Goal: Task Accomplishment & Management: Complete application form

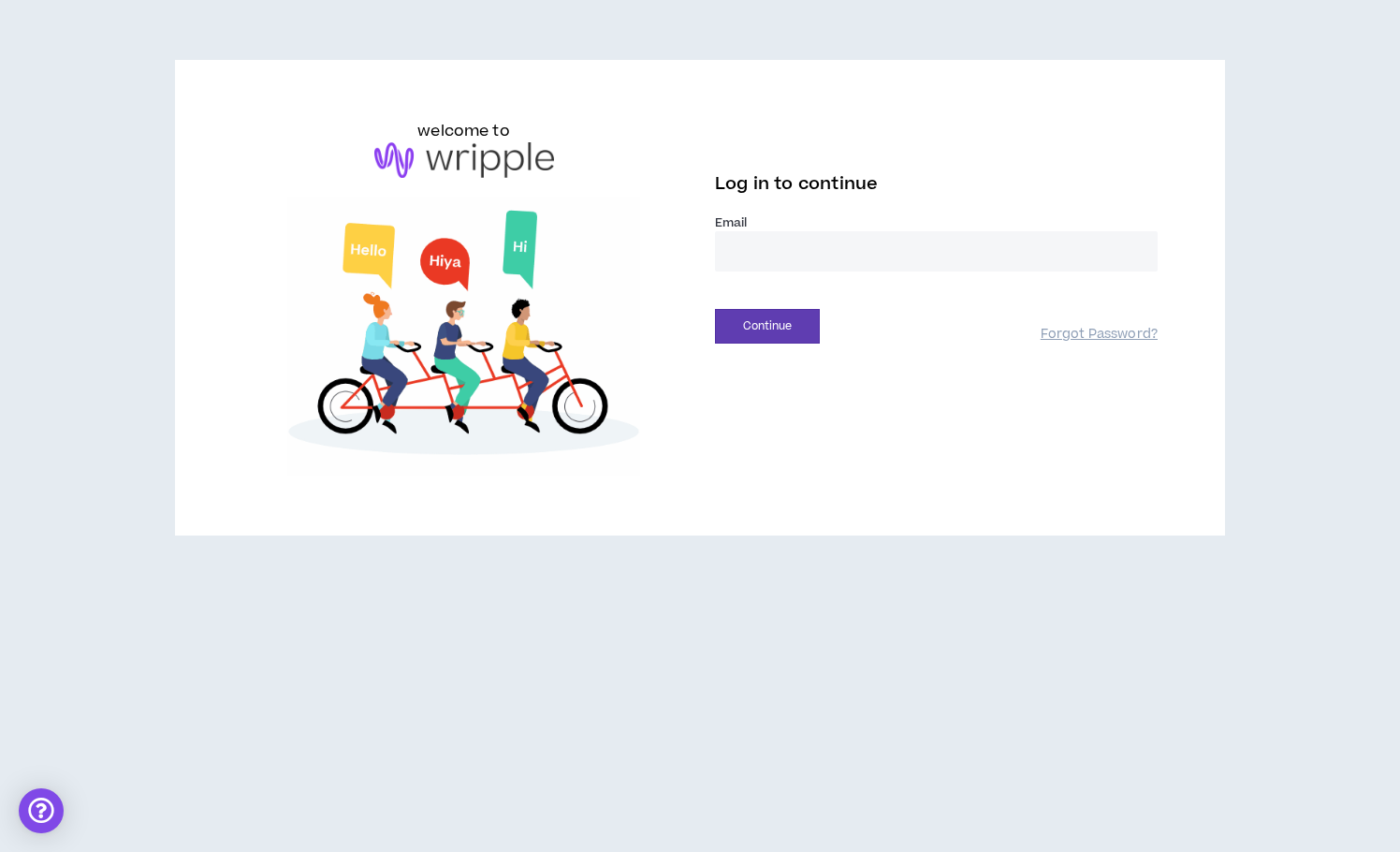
click at [771, 229] on label "Email *" at bounding box center [936, 222] width 443 height 17
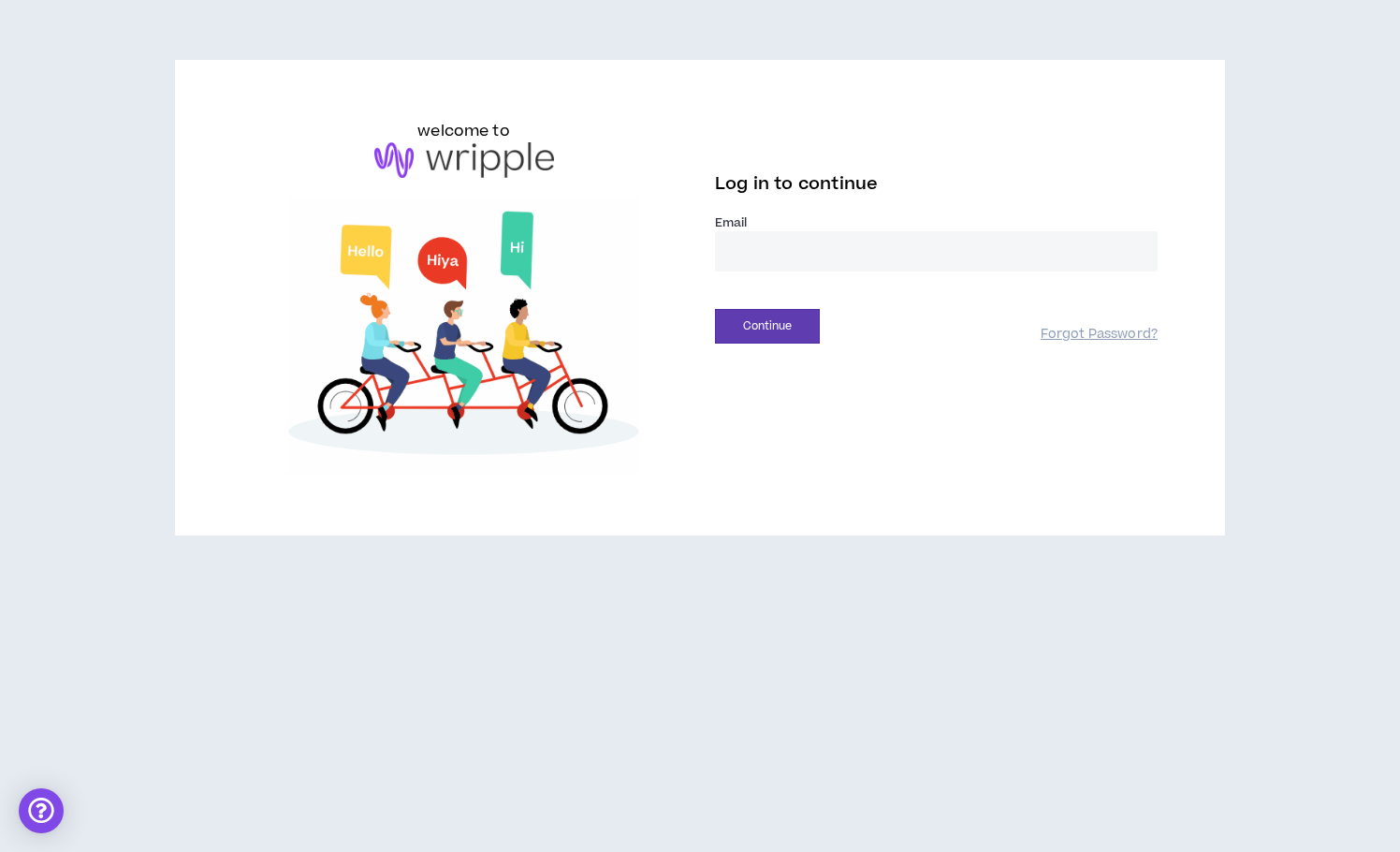
click at [786, 251] on input "email" at bounding box center [936, 251] width 443 height 40
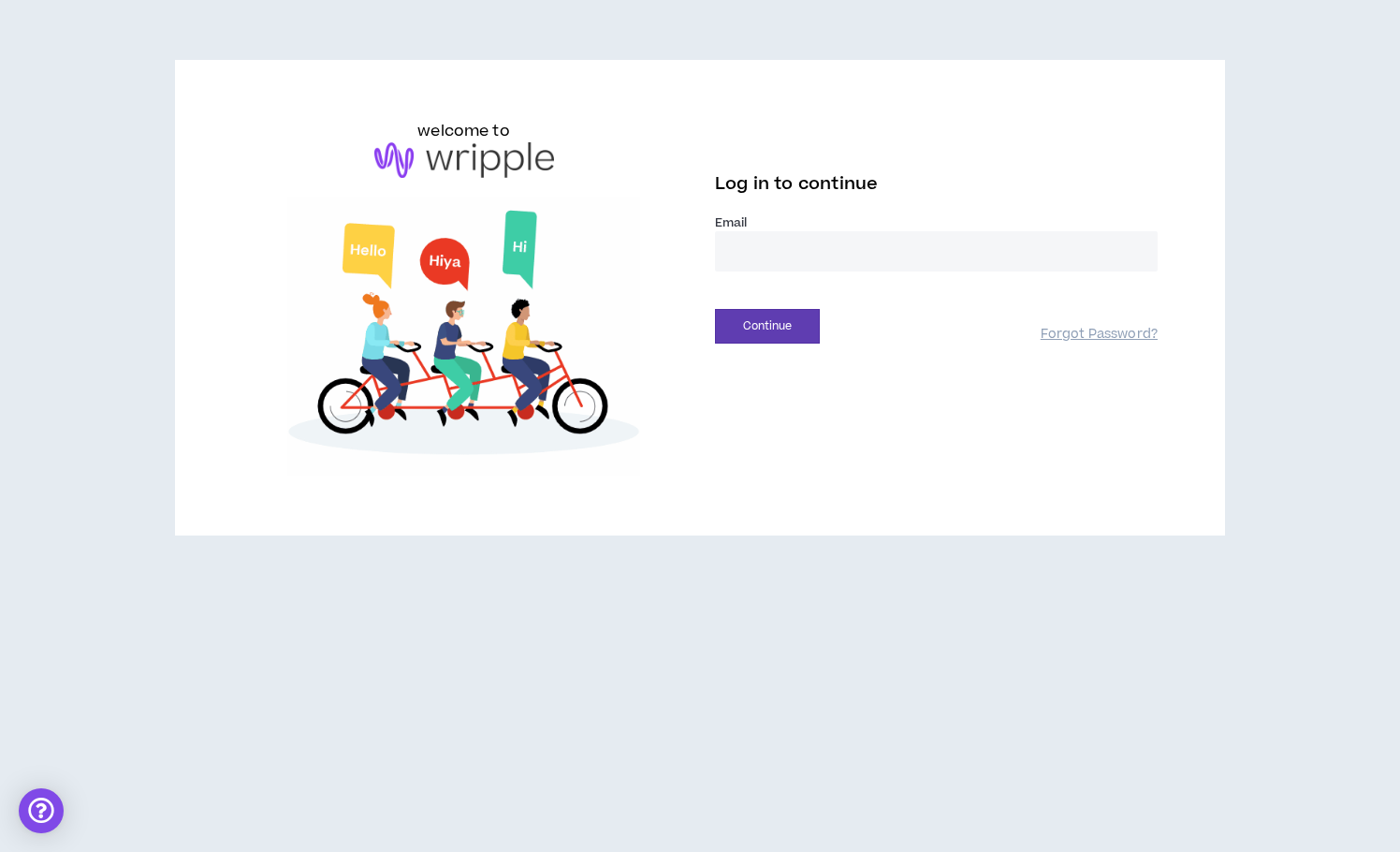
type input "**********"
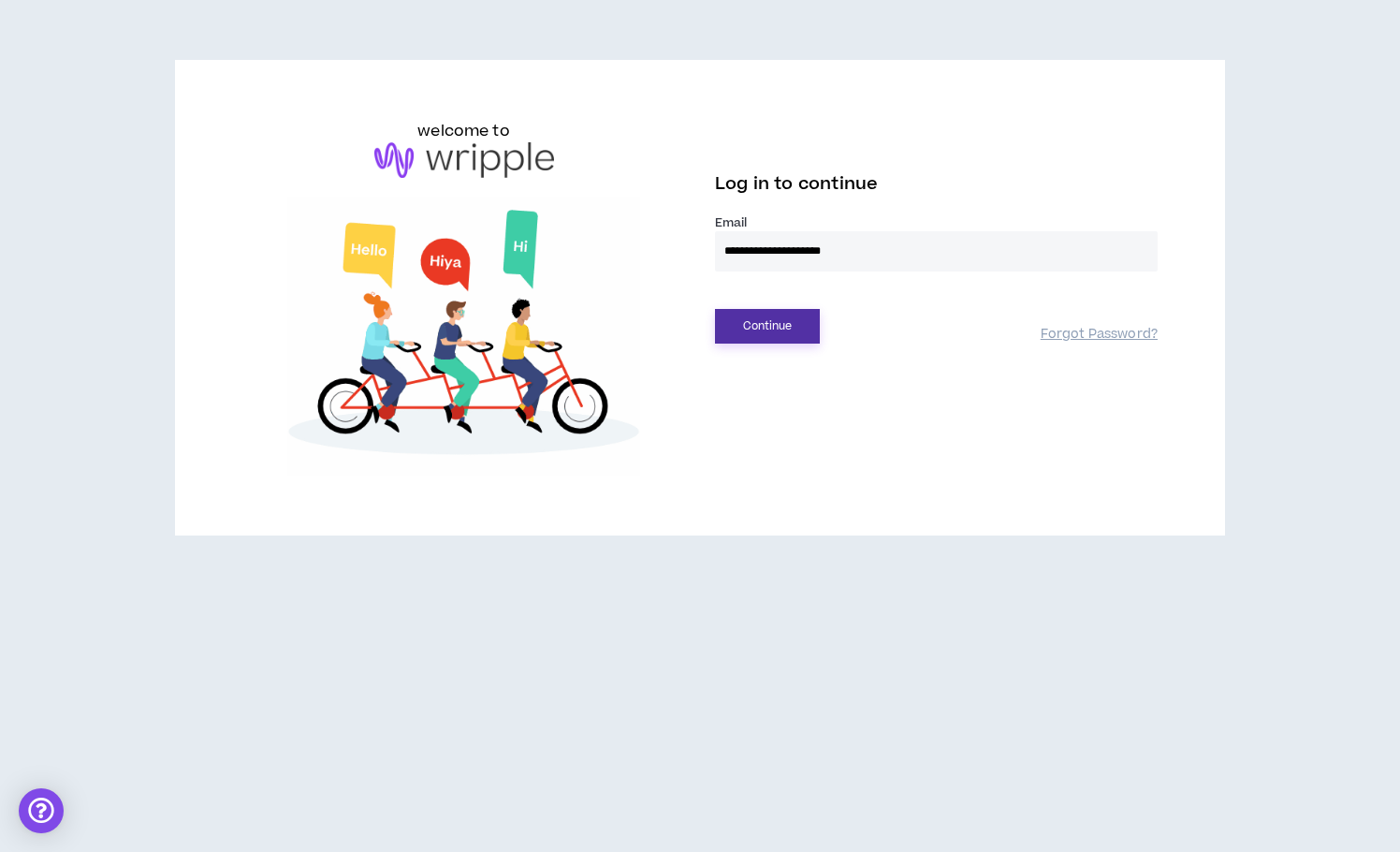
click at [797, 331] on button "Continue" at bounding box center [767, 326] width 105 height 35
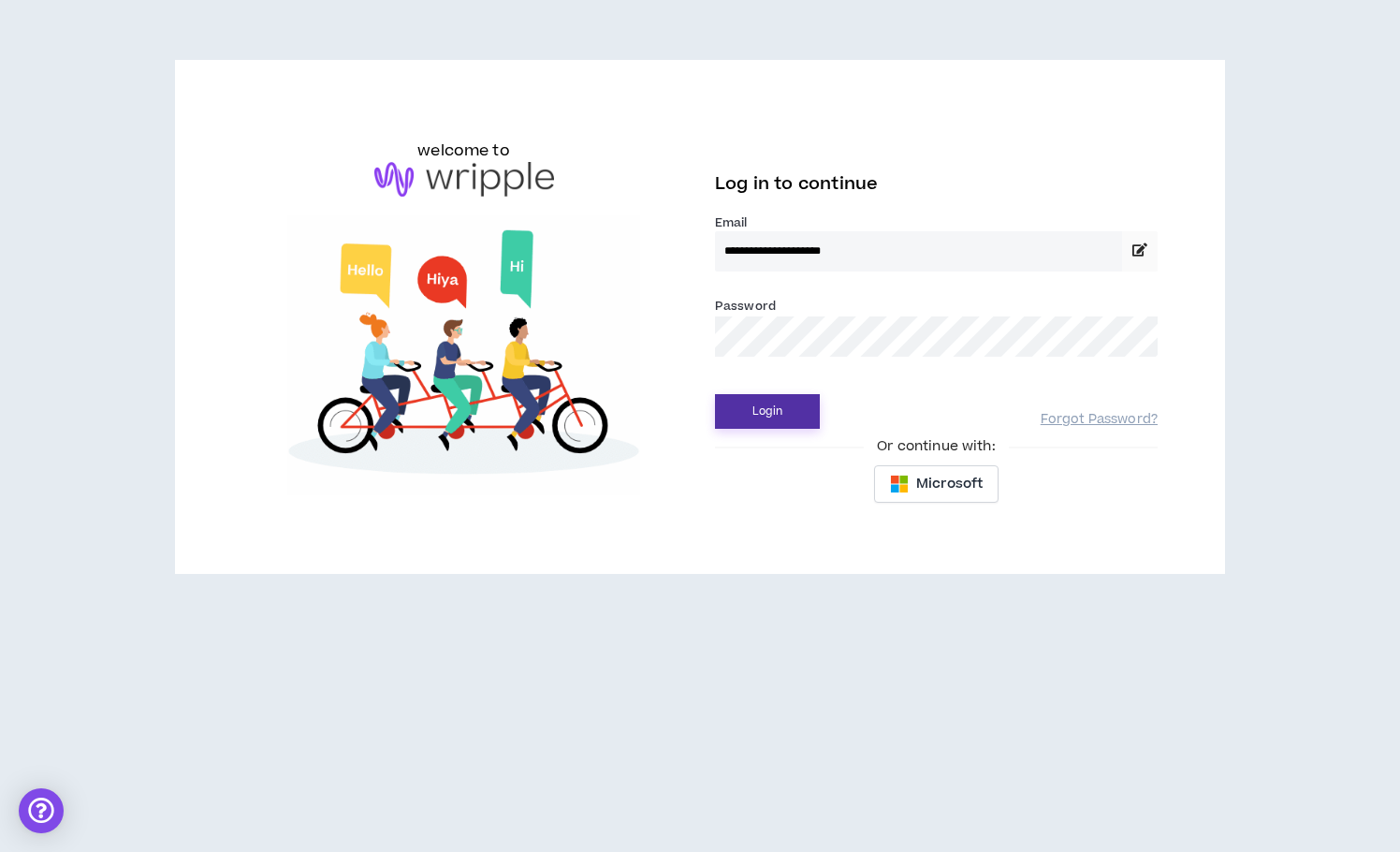
click at [804, 402] on button "Login" at bounding box center [767, 411] width 105 height 35
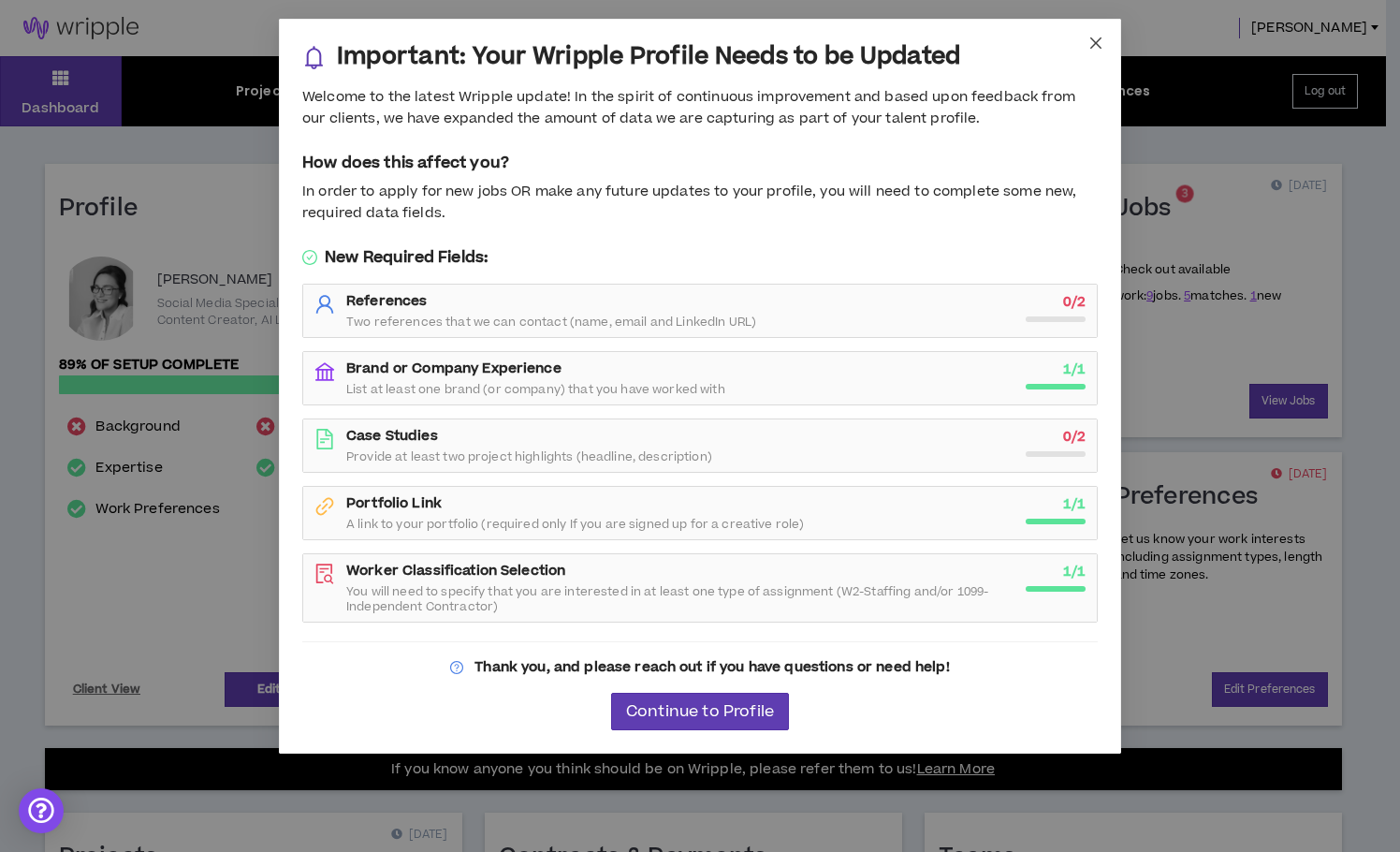
click at [1093, 58] on span "Close" at bounding box center [1096, 44] width 51 height 51
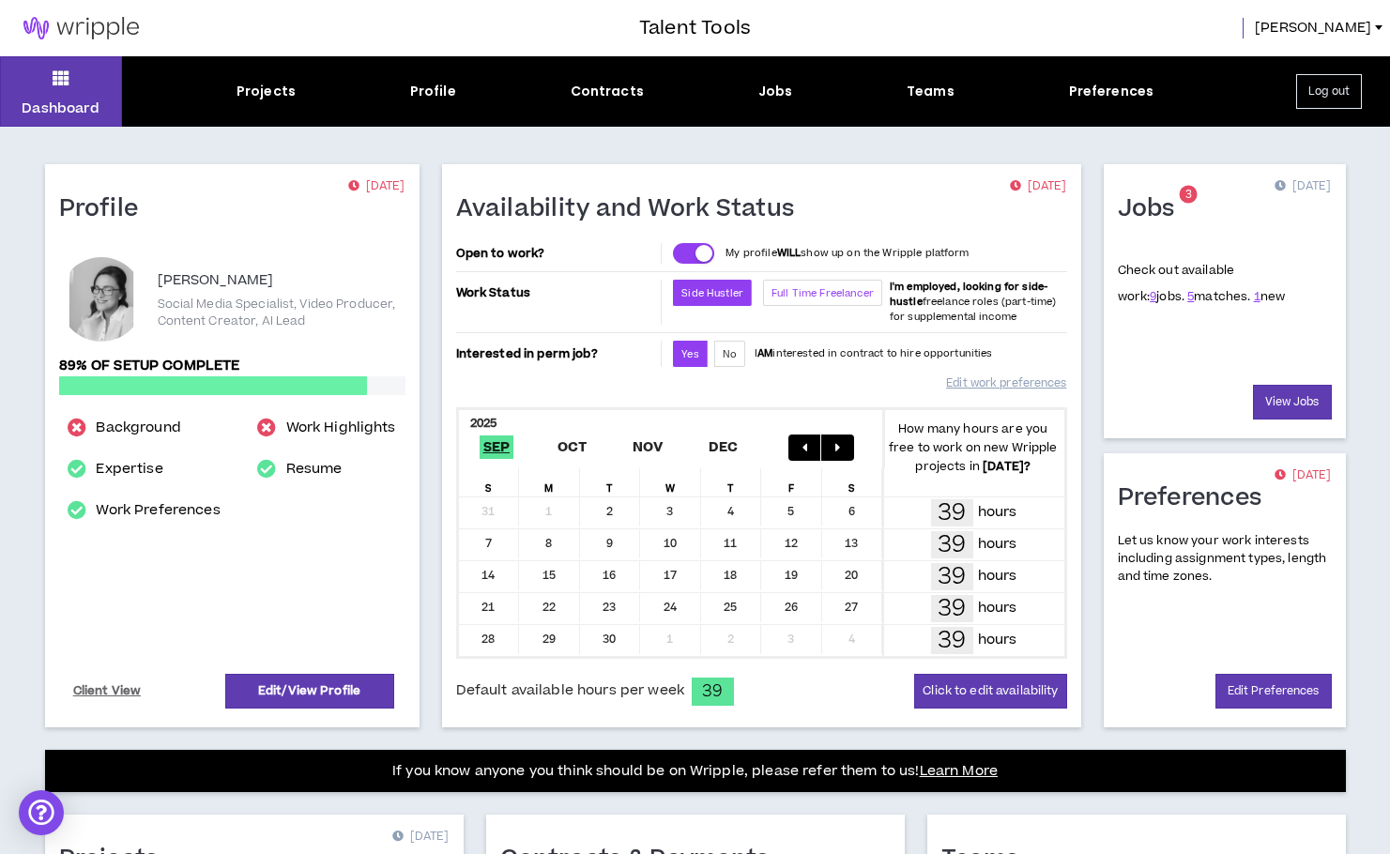
click at [815, 282] on label "Full Time Freelancer" at bounding box center [822, 293] width 119 height 26
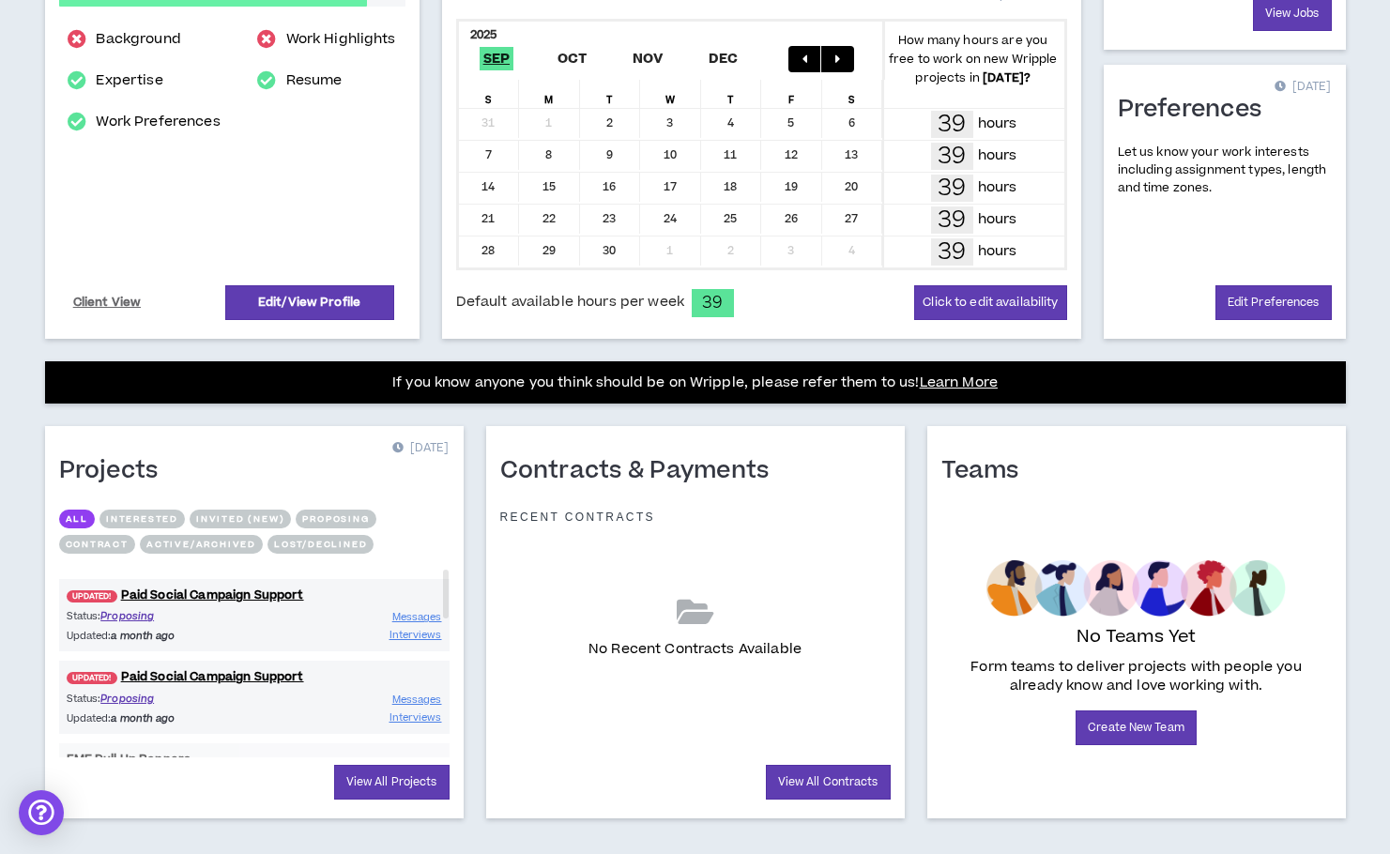
scroll to position [413, 0]
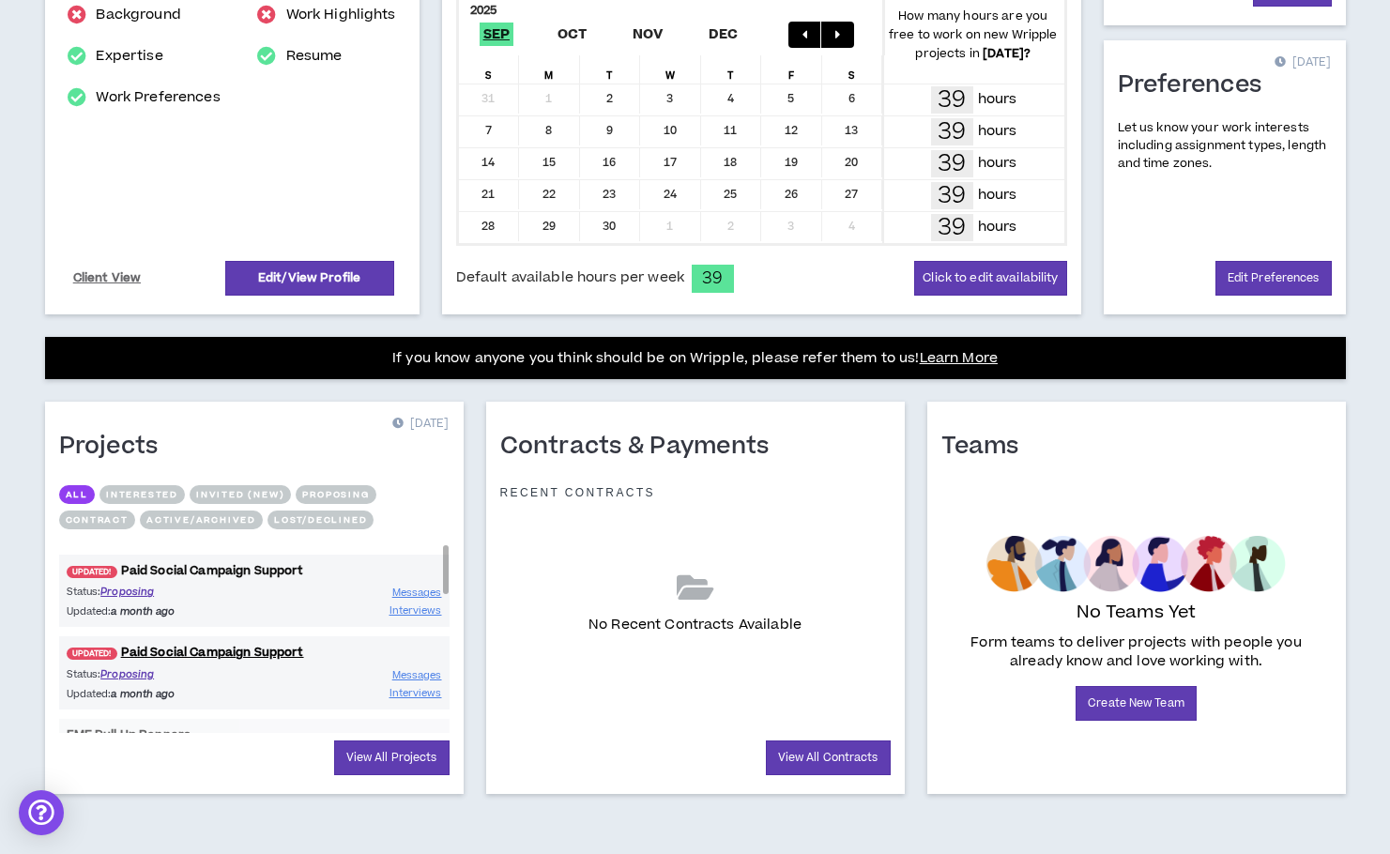
click at [269, 572] on link "UPDATED! Paid Social Campaign Support" at bounding box center [254, 571] width 390 height 18
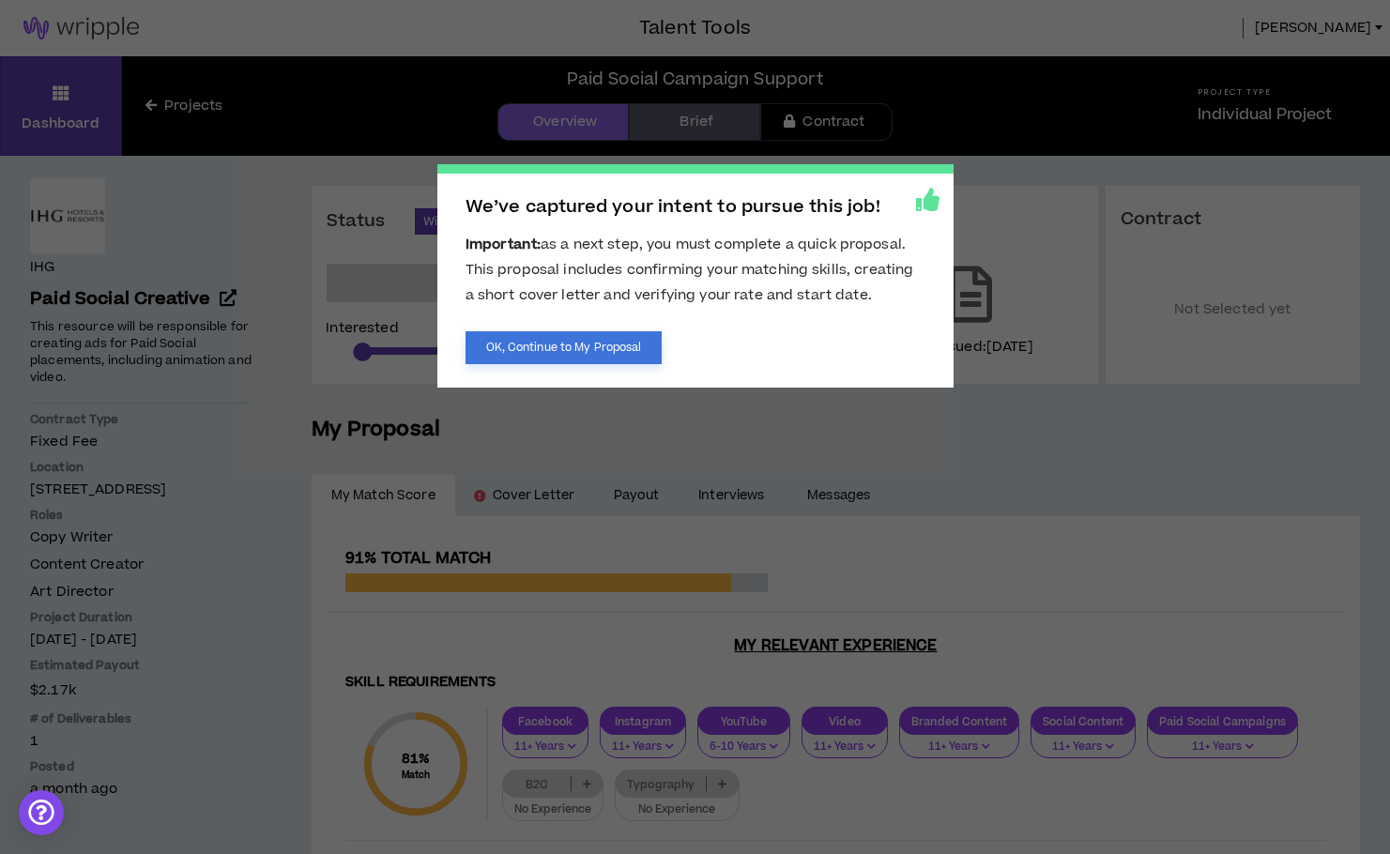
click at [607, 353] on button "OK, Continue to My Proposal" at bounding box center [564, 347] width 197 height 33
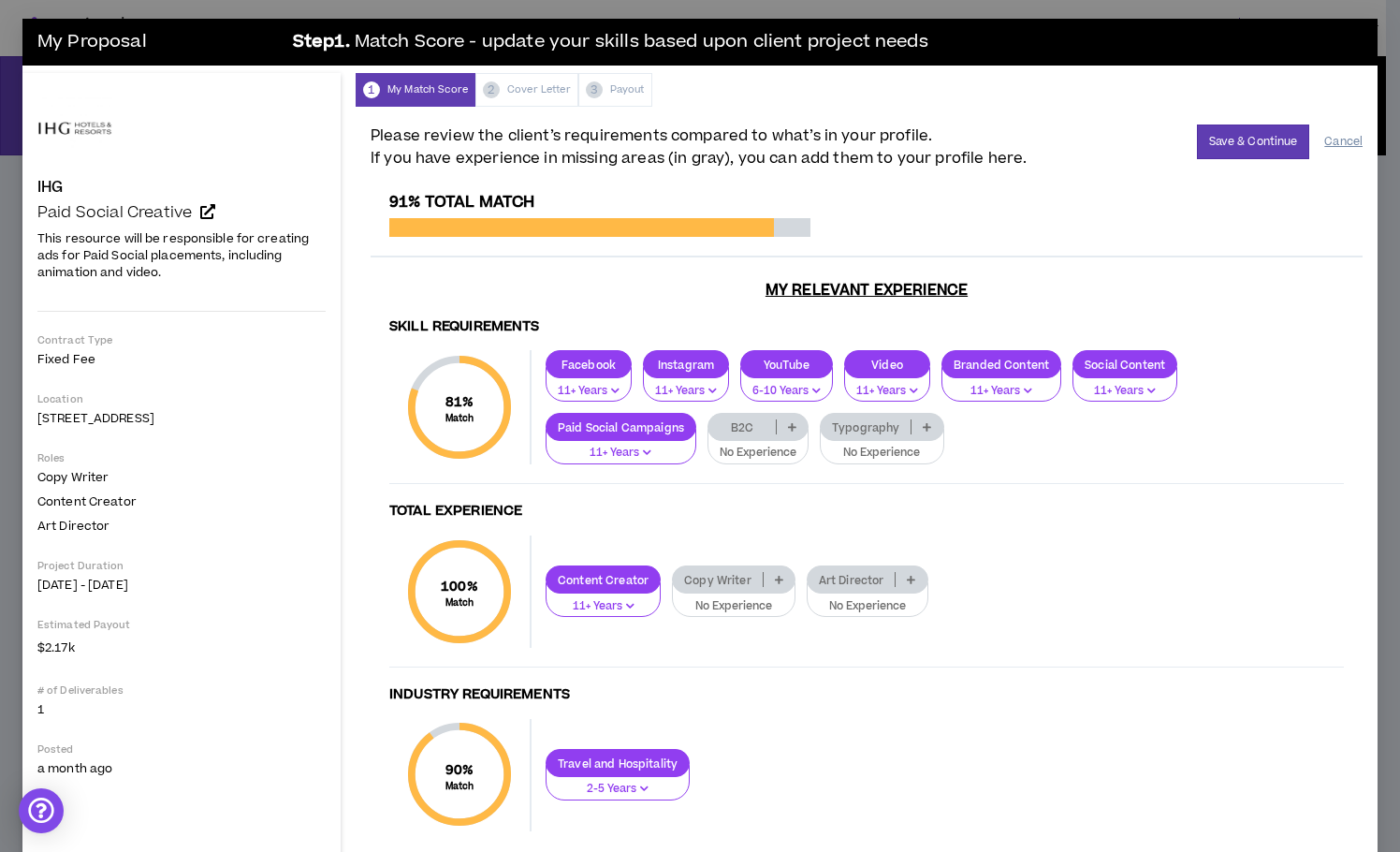
click at [1325, 151] on button "Cancel" at bounding box center [1343, 142] width 38 height 33
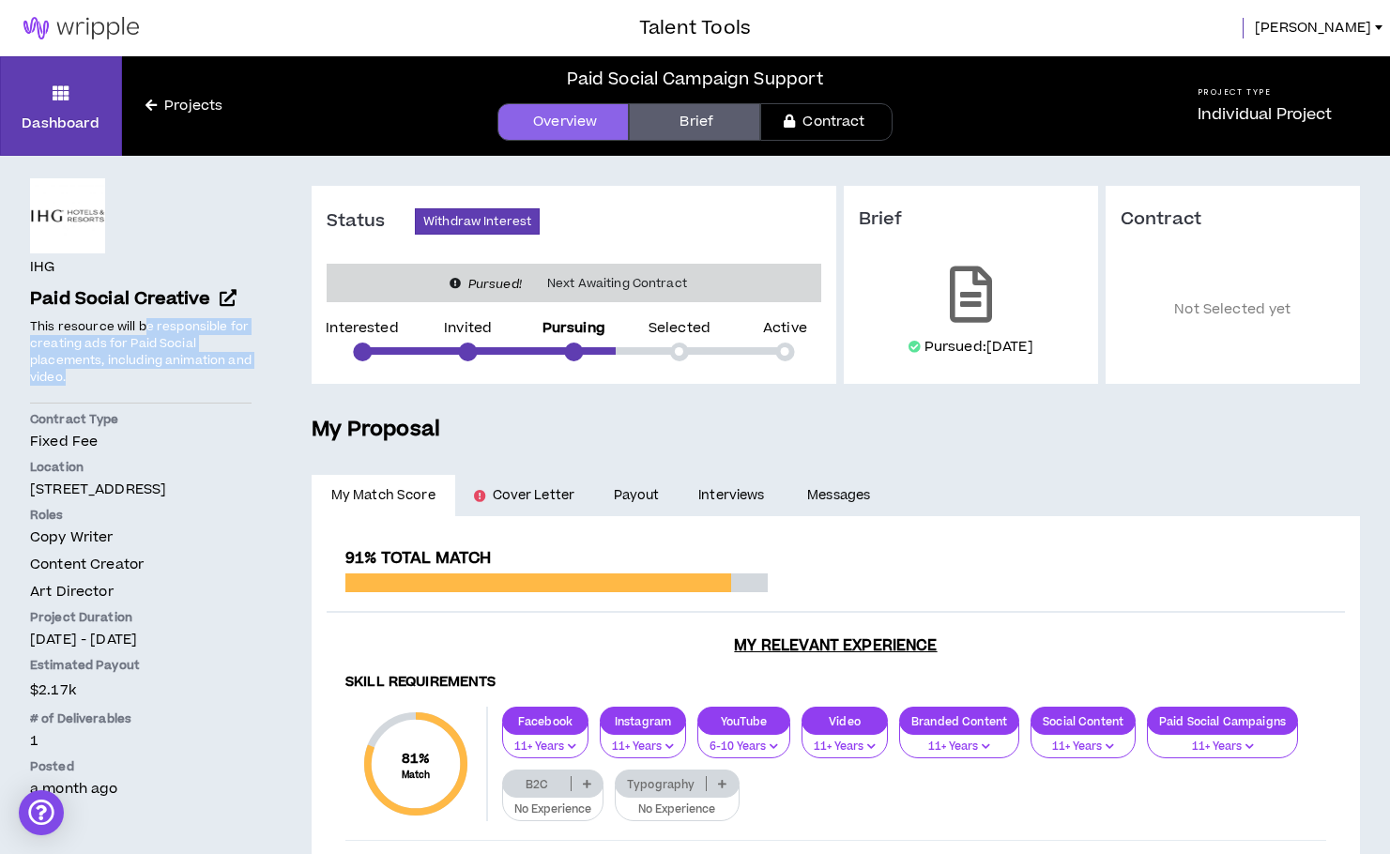
drag, startPoint x: 161, startPoint y: 328, endPoint x: 193, endPoint y: 380, distance: 62.0
click at [193, 380] on p "This resource will be responsible for creating ads for Paid Social placements, …" at bounding box center [141, 352] width 222 height 70
click at [192, 380] on p "This resource will be responsible for creating ads for Paid Social placements, …" at bounding box center [141, 352] width 222 height 70
click at [711, 125] on link "Brief" at bounding box center [694, 122] width 131 height 38
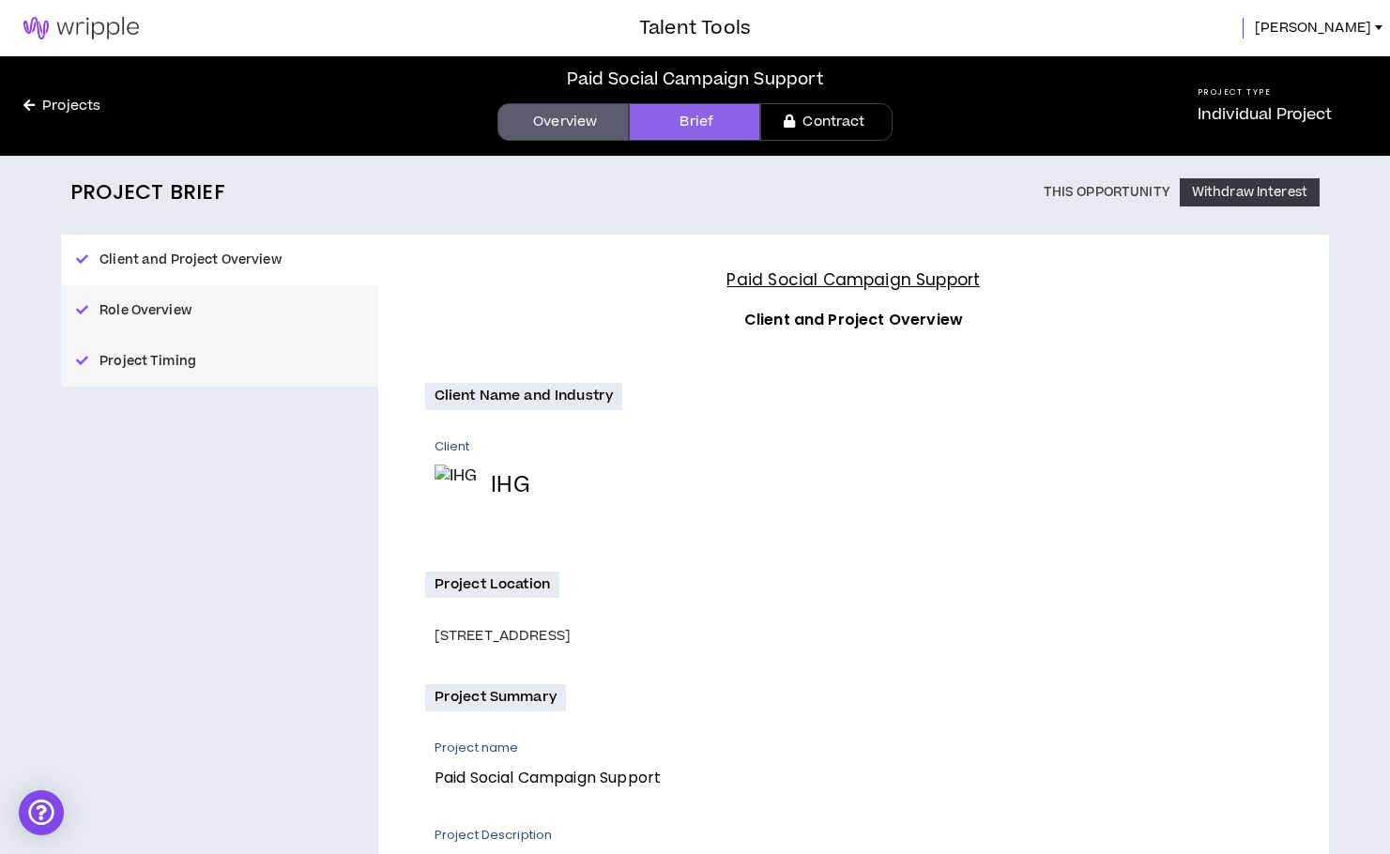
click at [217, 267] on div "Client and Project Overview Role Overview Project Timing" at bounding box center [219, 311] width 317 height 152
click at [150, 365] on button "Project Timing" at bounding box center [219, 361] width 317 height 51
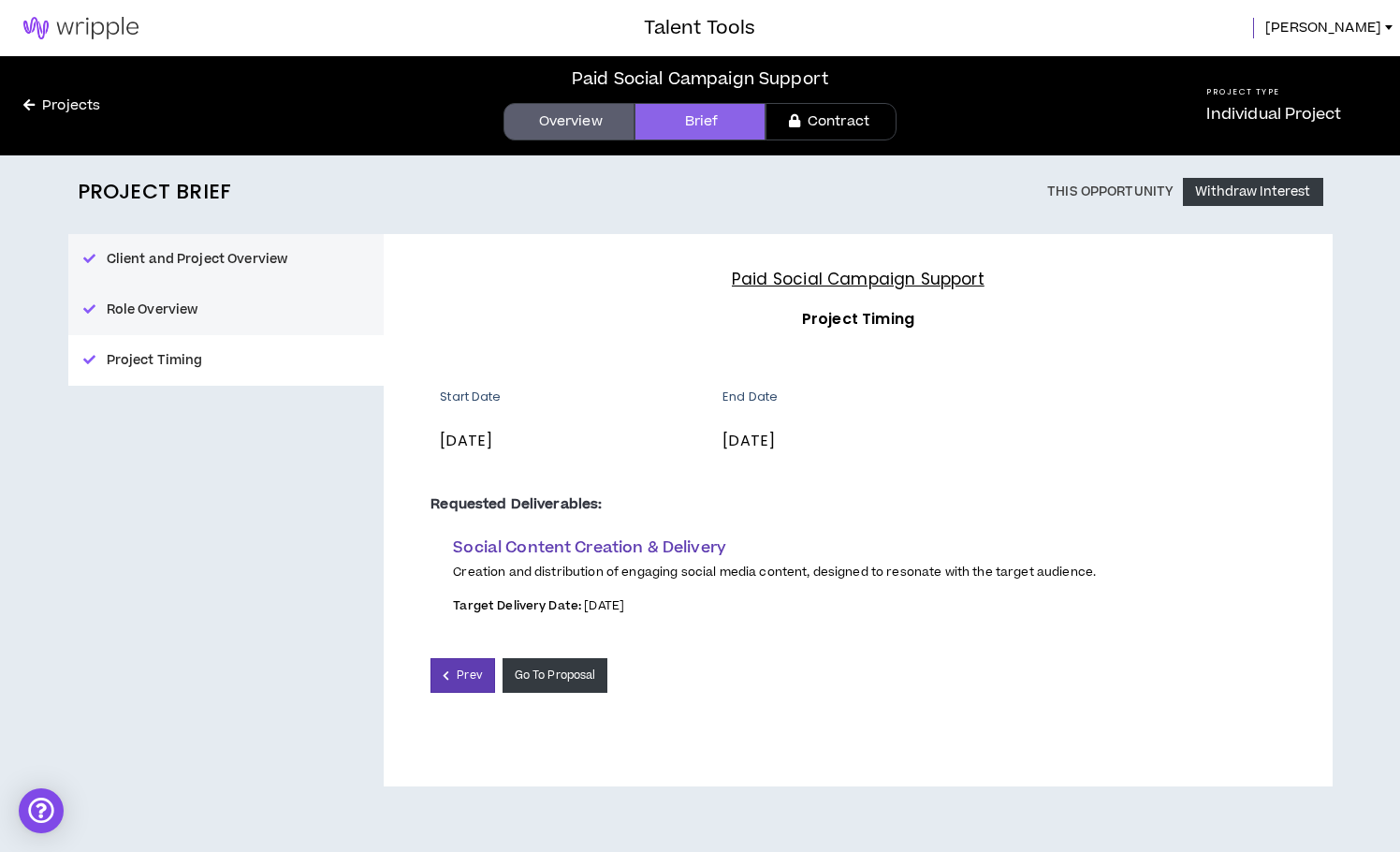
click at [257, 263] on button "Client and Project Overview" at bounding box center [226, 259] width 316 height 51
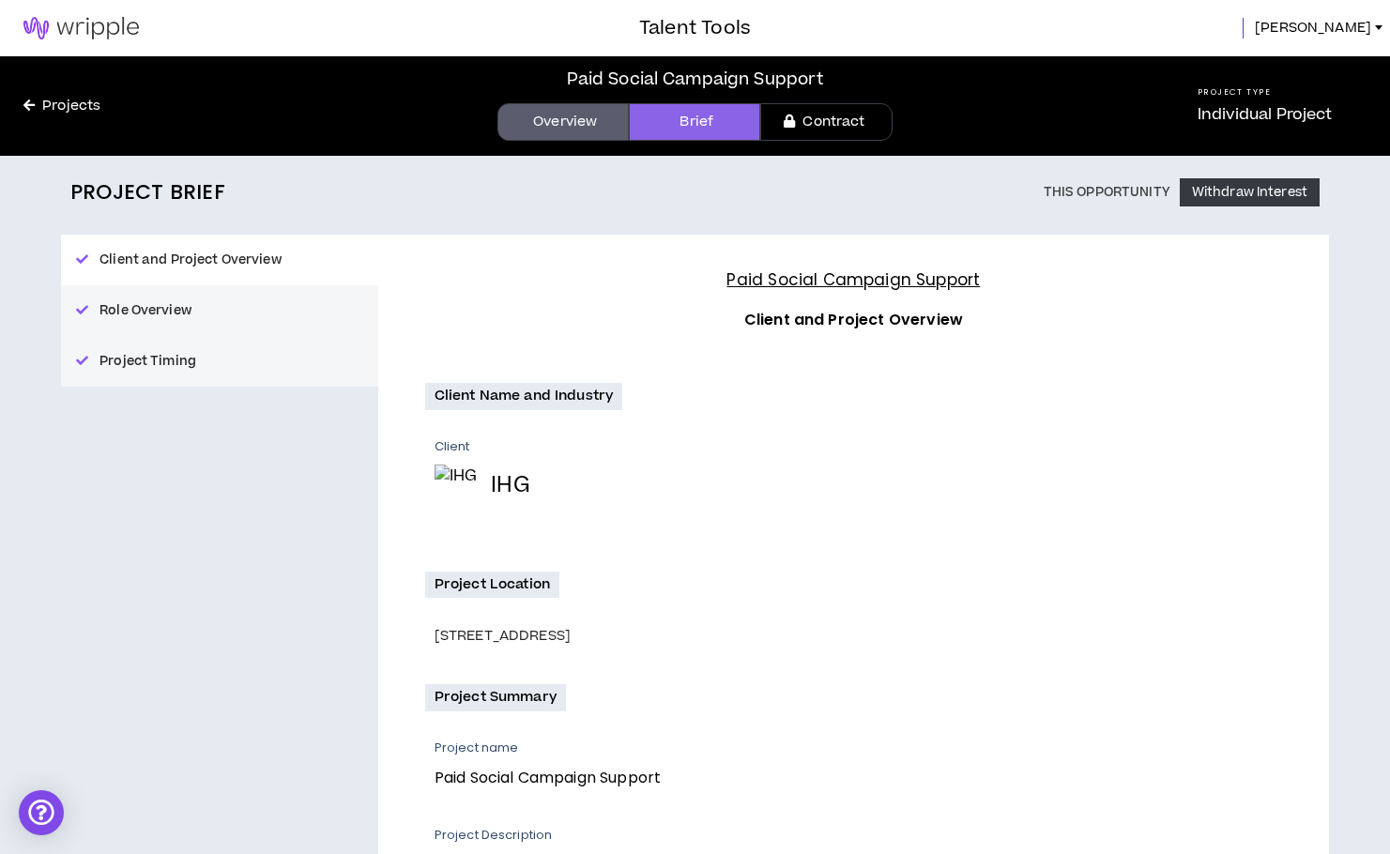
click at [191, 298] on button "Role Overview" at bounding box center [219, 310] width 317 height 51
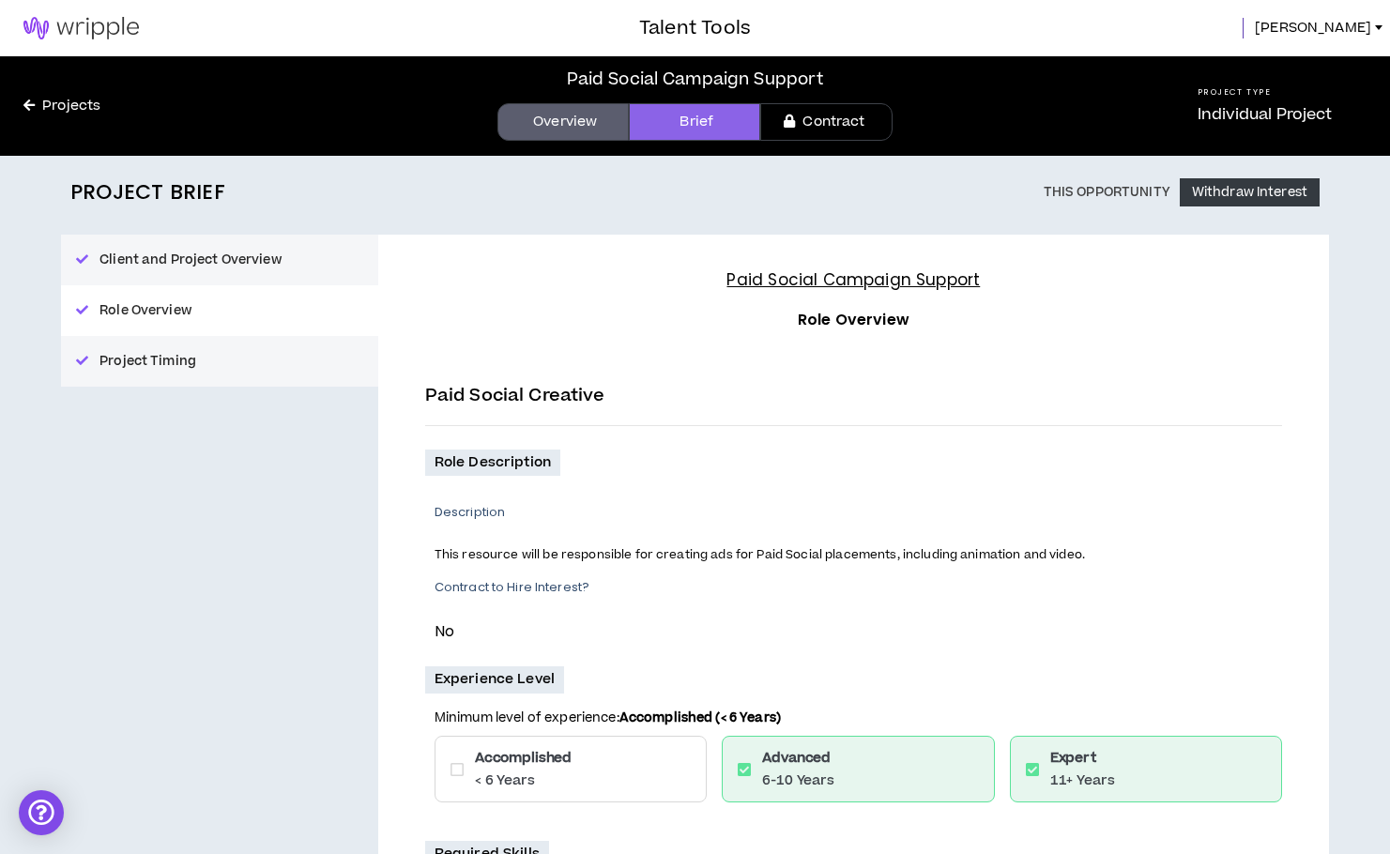
drag, startPoint x: 677, startPoint y: 232, endPoint x: 576, endPoint y: 139, distance: 136.8
click at [677, 232] on div "Project Brief This Opportunity Withdraw Interest Client and Project Overview Ro…" at bounding box center [695, 779] width 1291 height 1247
